Goal: Transaction & Acquisition: Download file/media

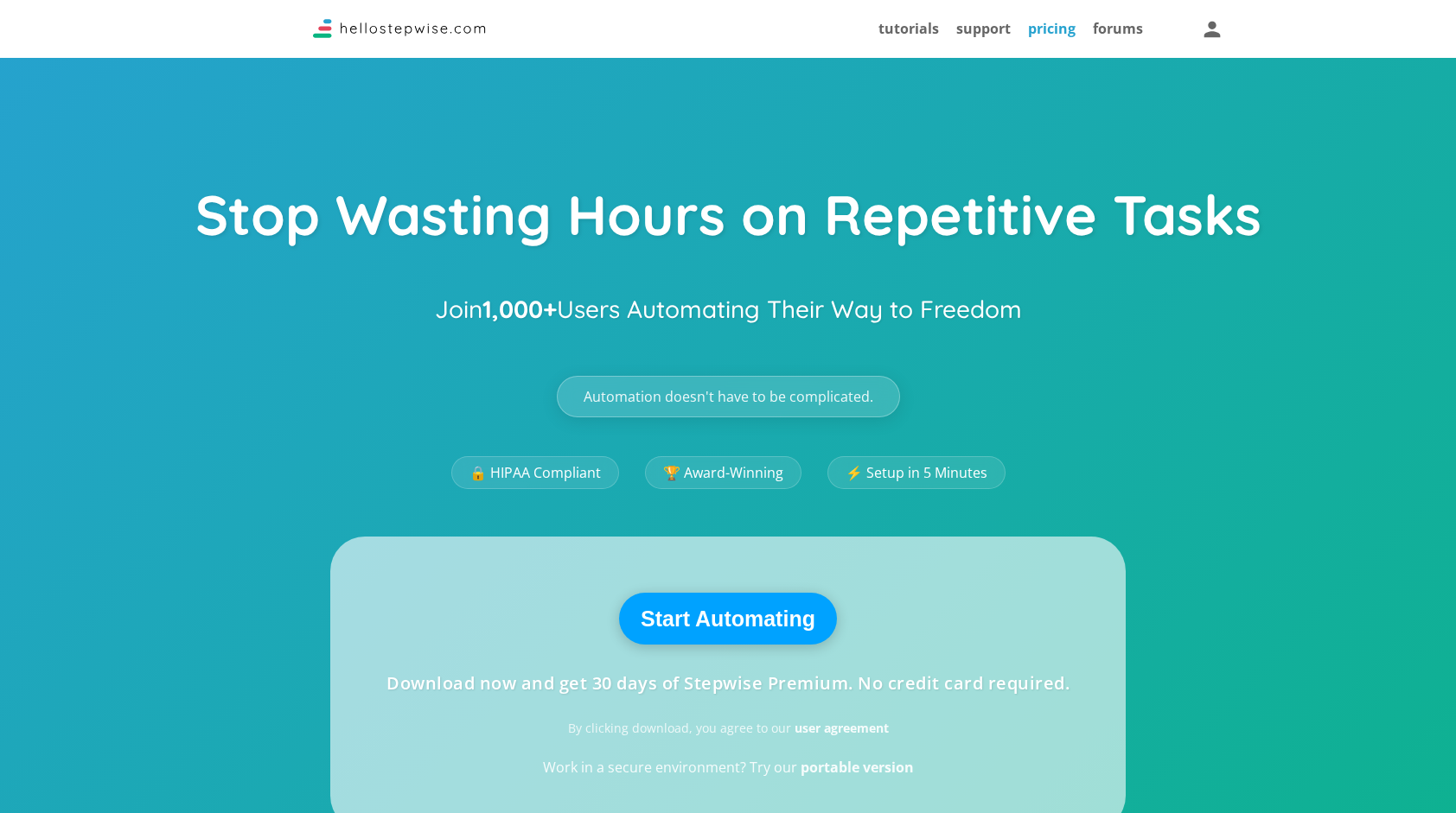
click at [1051, 34] on link "pricing" at bounding box center [1052, 28] width 48 height 19
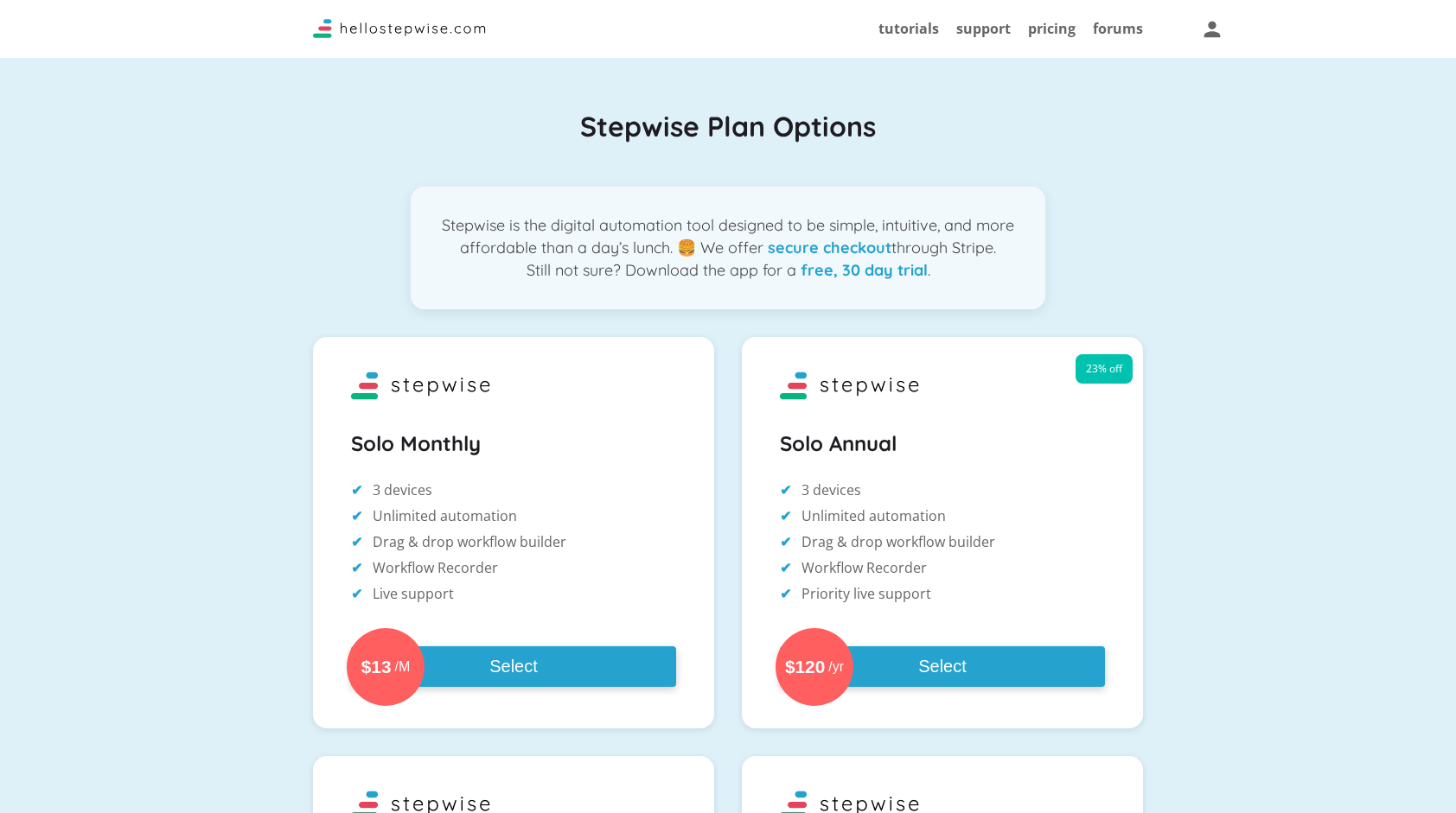
click at [370, 19] on img at bounding box center [399, 28] width 173 height 19
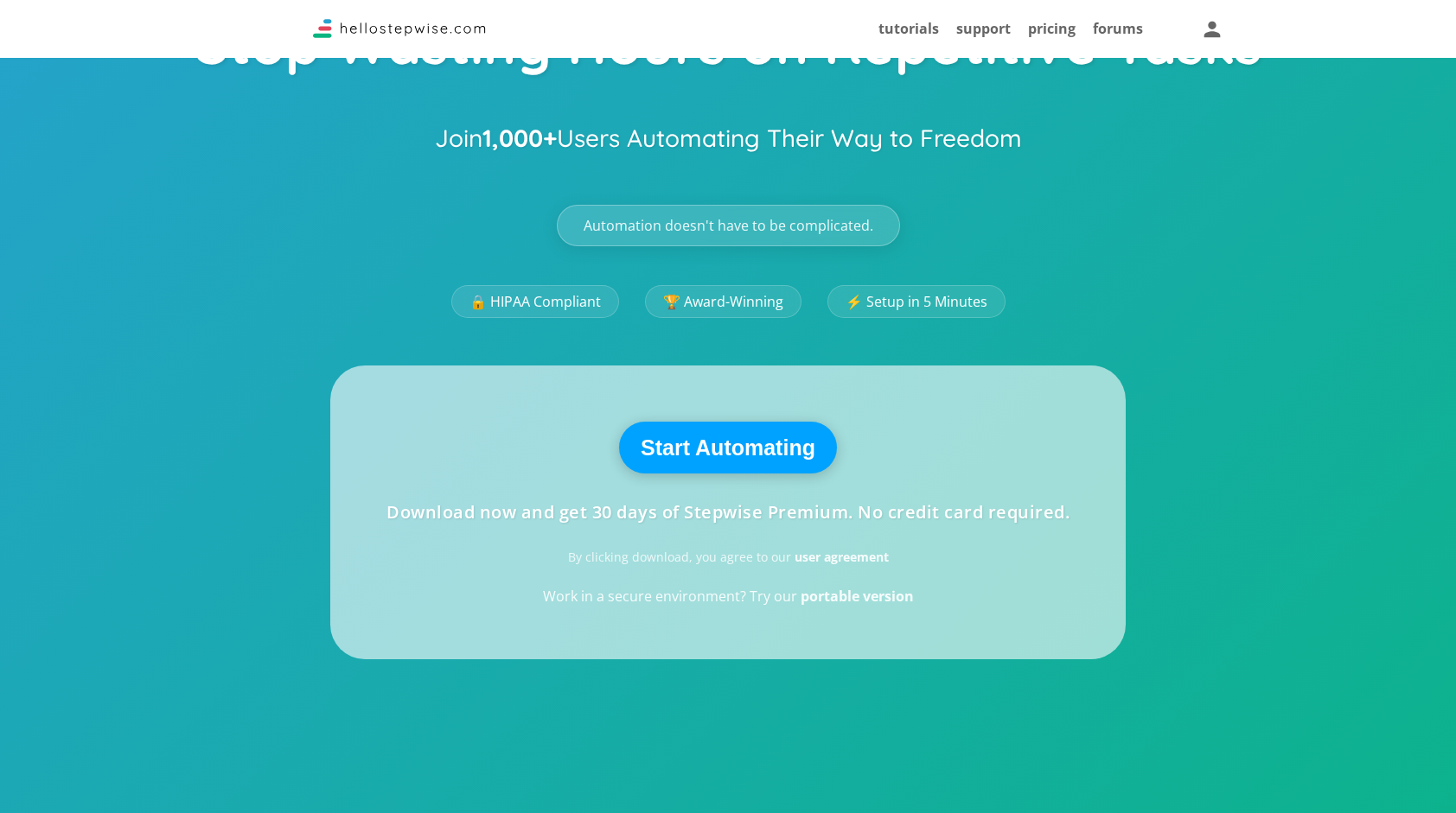
scroll to position [173, 0]
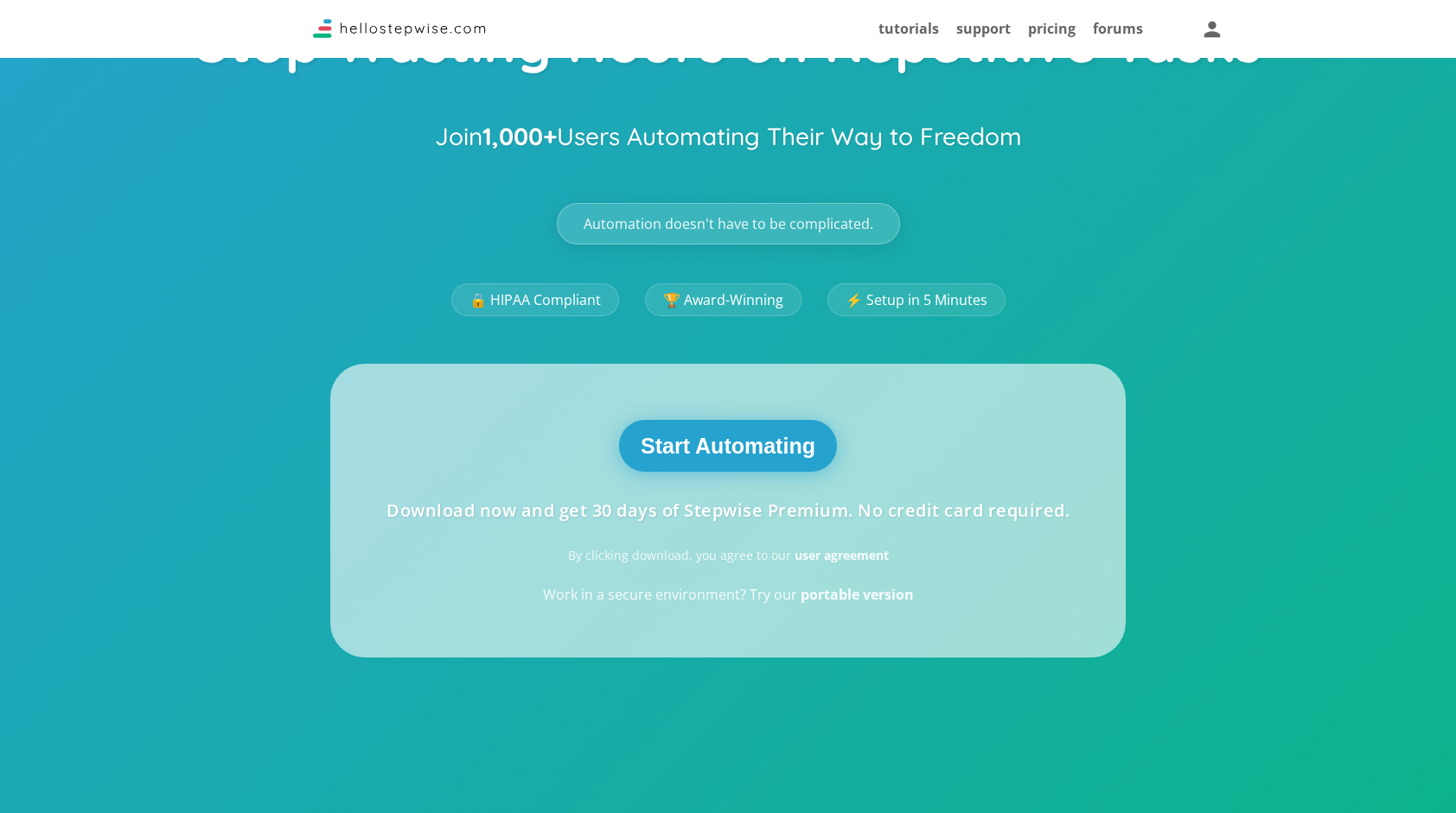
click at [731, 443] on button "Start Automating" at bounding box center [728, 446] width 218 height 52
